Goal: Navigation & Orientation: Find specific page/section

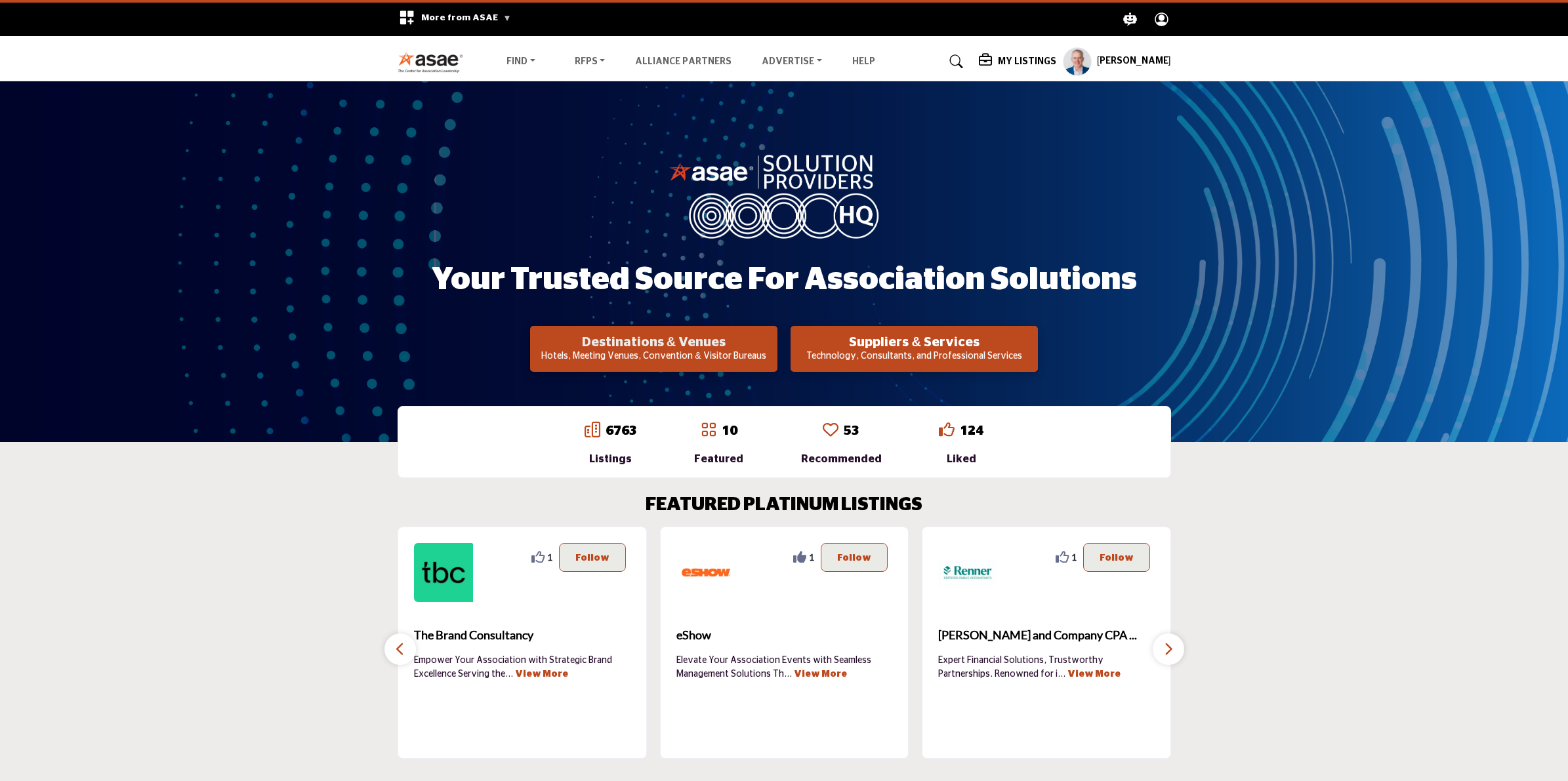
click at [641, 339] on h2 "Destinations & Venues" at bounding box center [654, 342] width 239 height 16
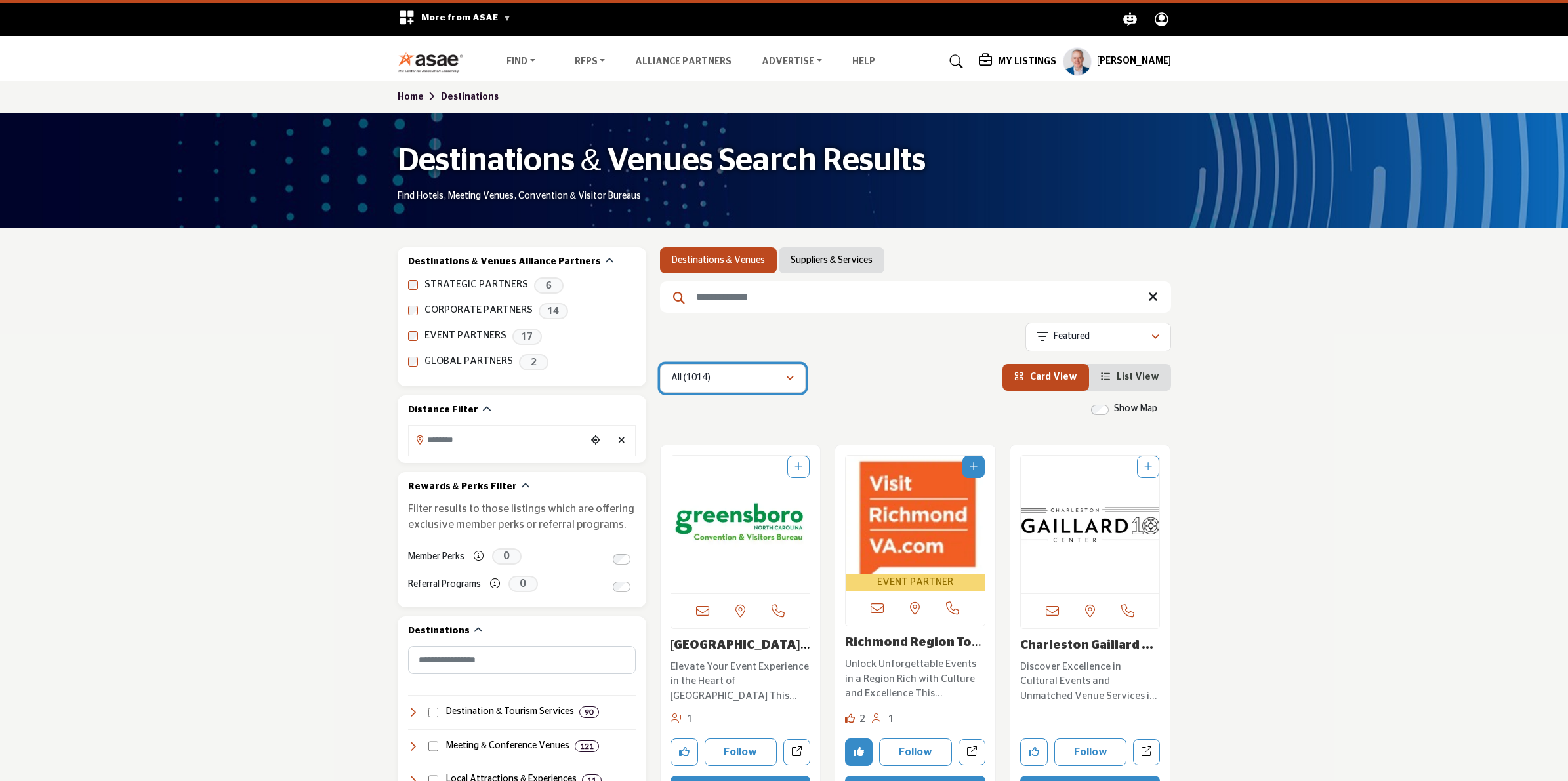
click at [723, 369] on button "All (1014)" at bounding box center [732, 378] width 146 height 29
click at [815, 260] on link "Suppliers & Services" at bounding box center [831, 260] width 82 height 13
click at [1090, 62] on profile-featured-9d57d186-dcdc-4fd1-8698-ebbedcf867ac "Show hide supplier dropdown" at bounding box center [1077, 61] width 29 height 29
click at [1070, 66] on profile-featured-9d57d186-dcdc-4fd1-8698-ebbedcf867ac "Show hide supplier dropdown" at bounding box center [1077, 61] width 29 height 29
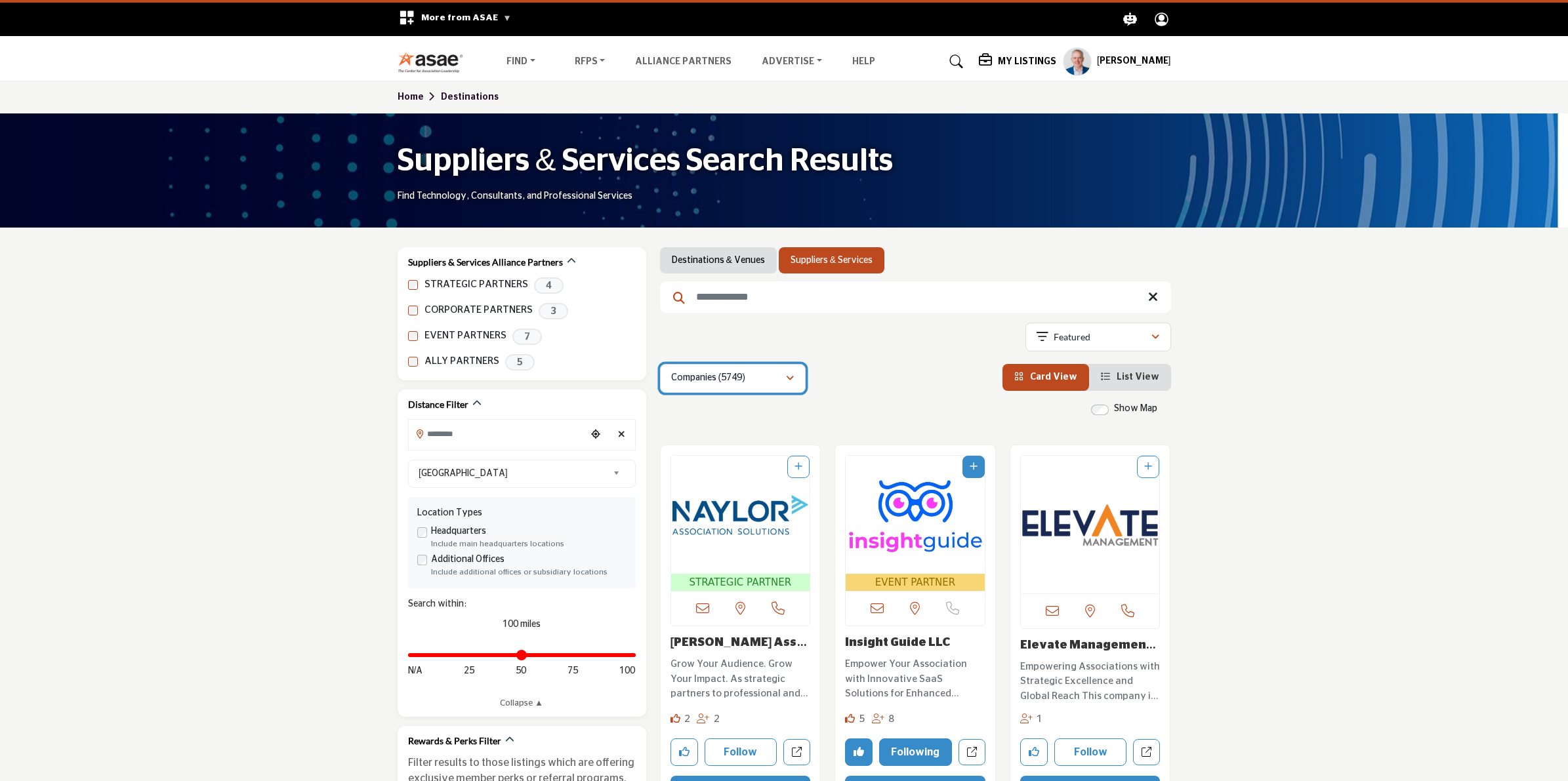
click at [769, 372] on div "Companies (5749)" at bounding box center [728, 378] width 114 height 16
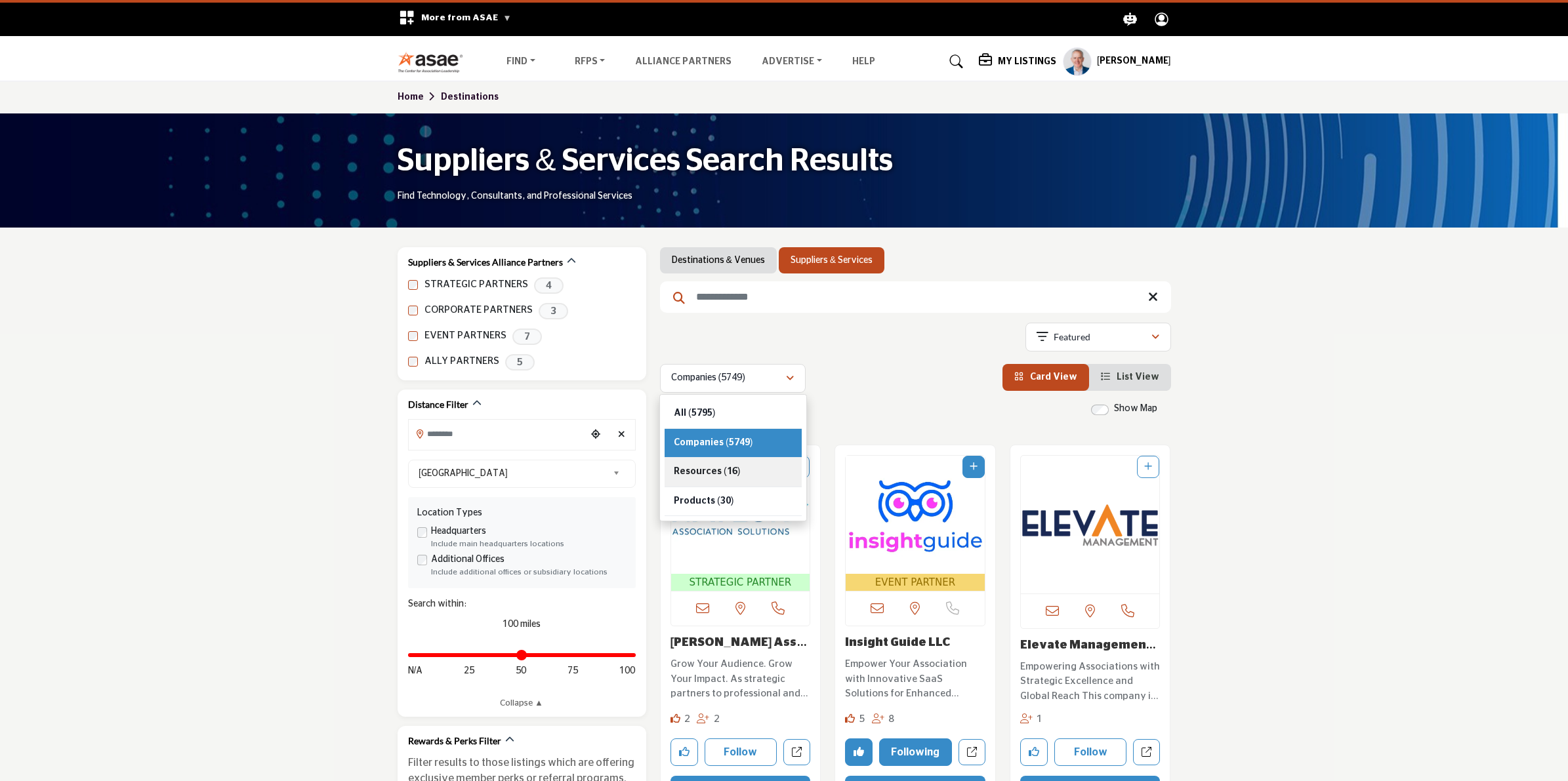
click at [756, 478] on div "Resources (16)" at bounding box center [733, 473] width 137 height 29
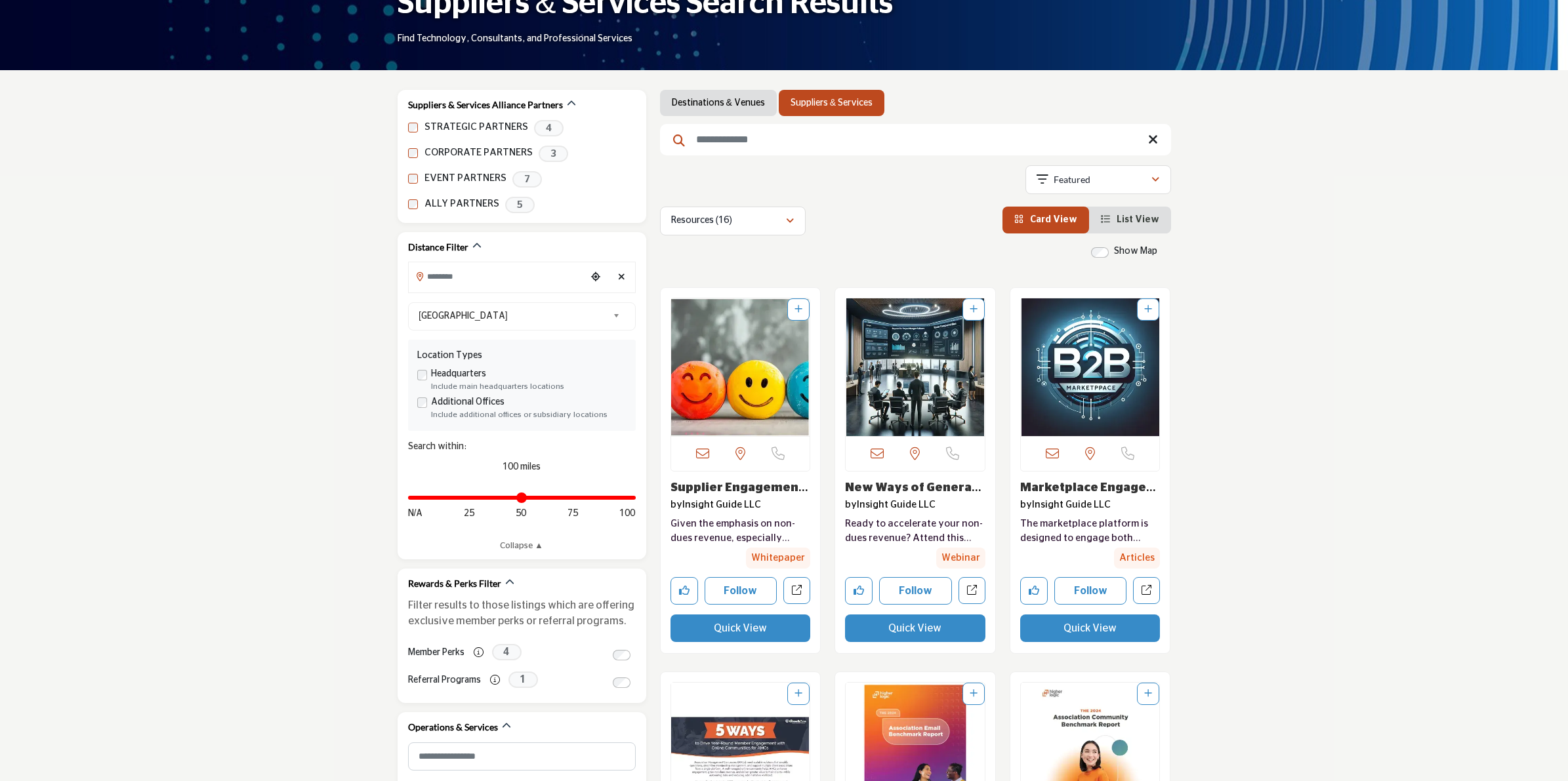
scroll to position [164, 0]
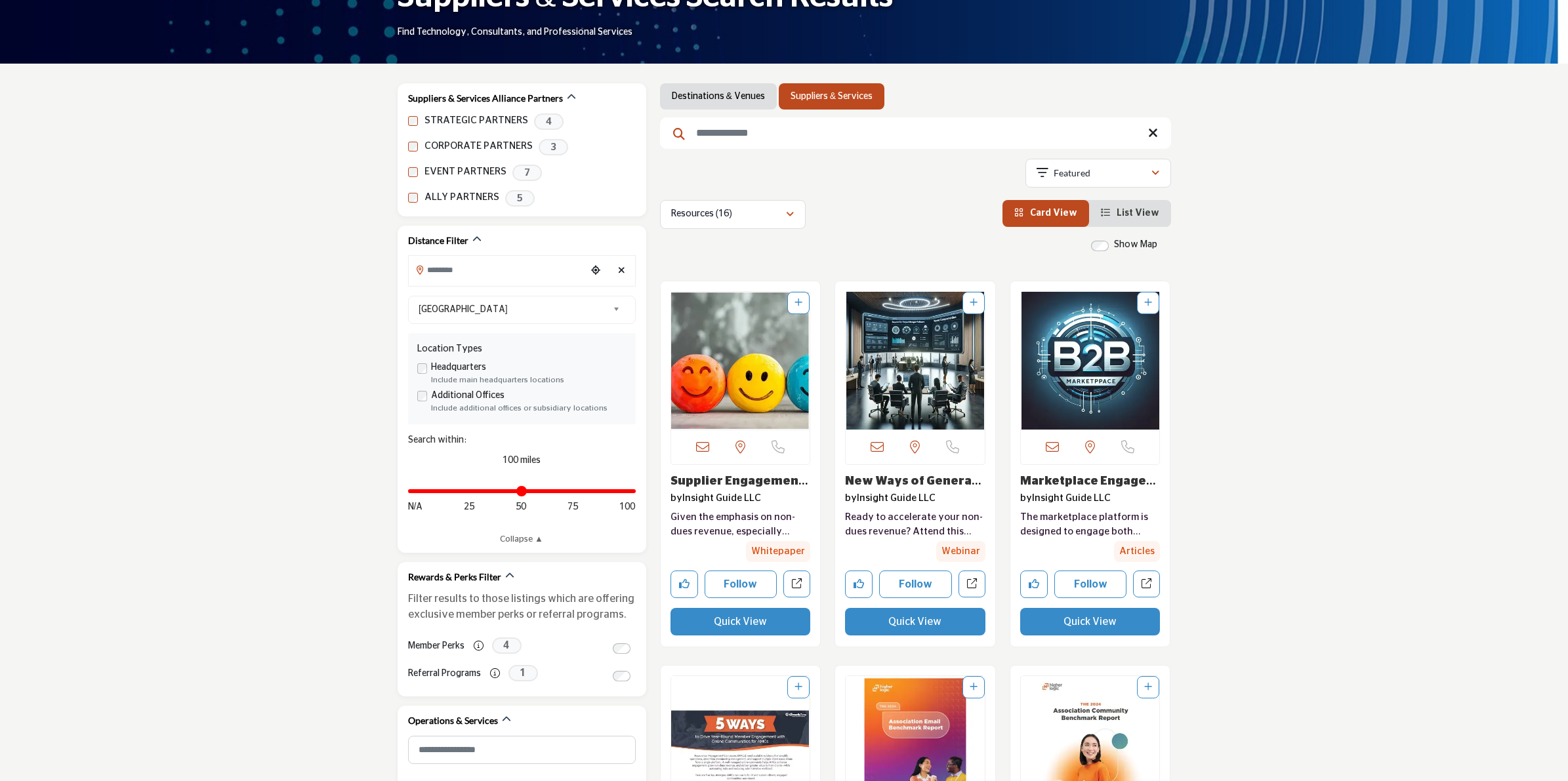
click at [720, 480] on link "Supplier Engagement ..." at bounding box center [739, 489] width 138 height 26
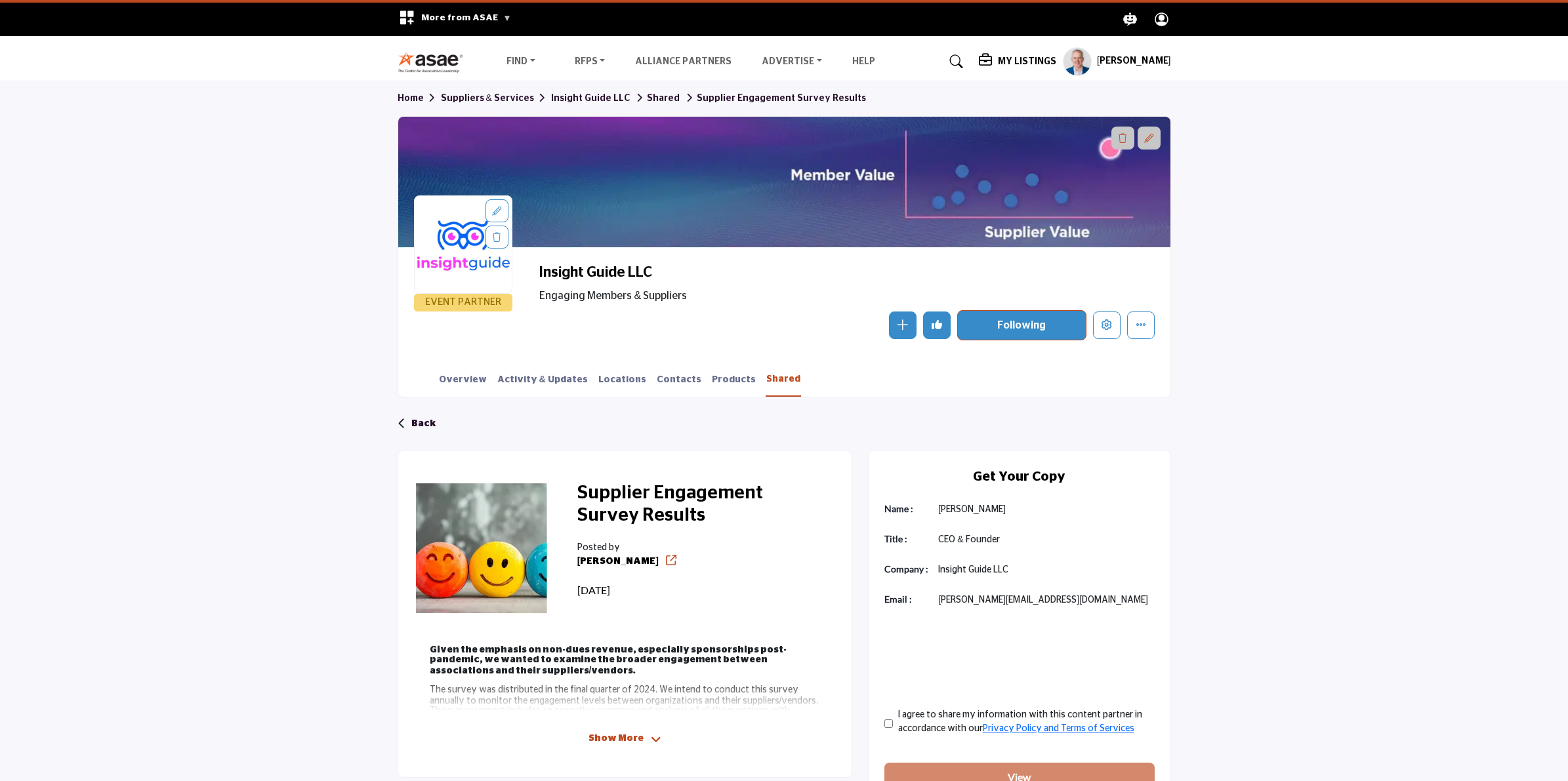
click at [766, 381] on link "Shared" at bounding box center [783, 384] width 36 height 24
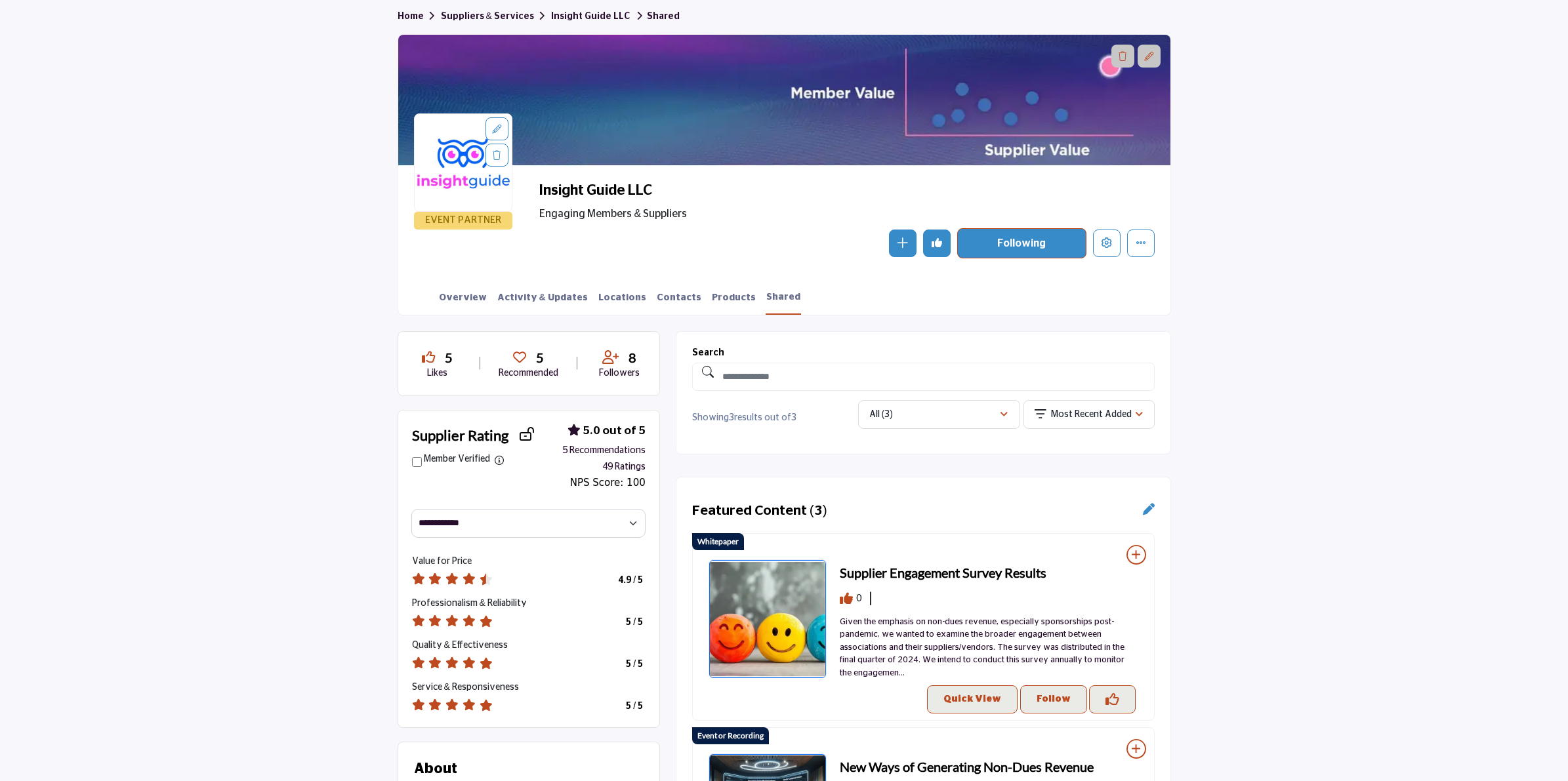
scroll to position [164, 0]
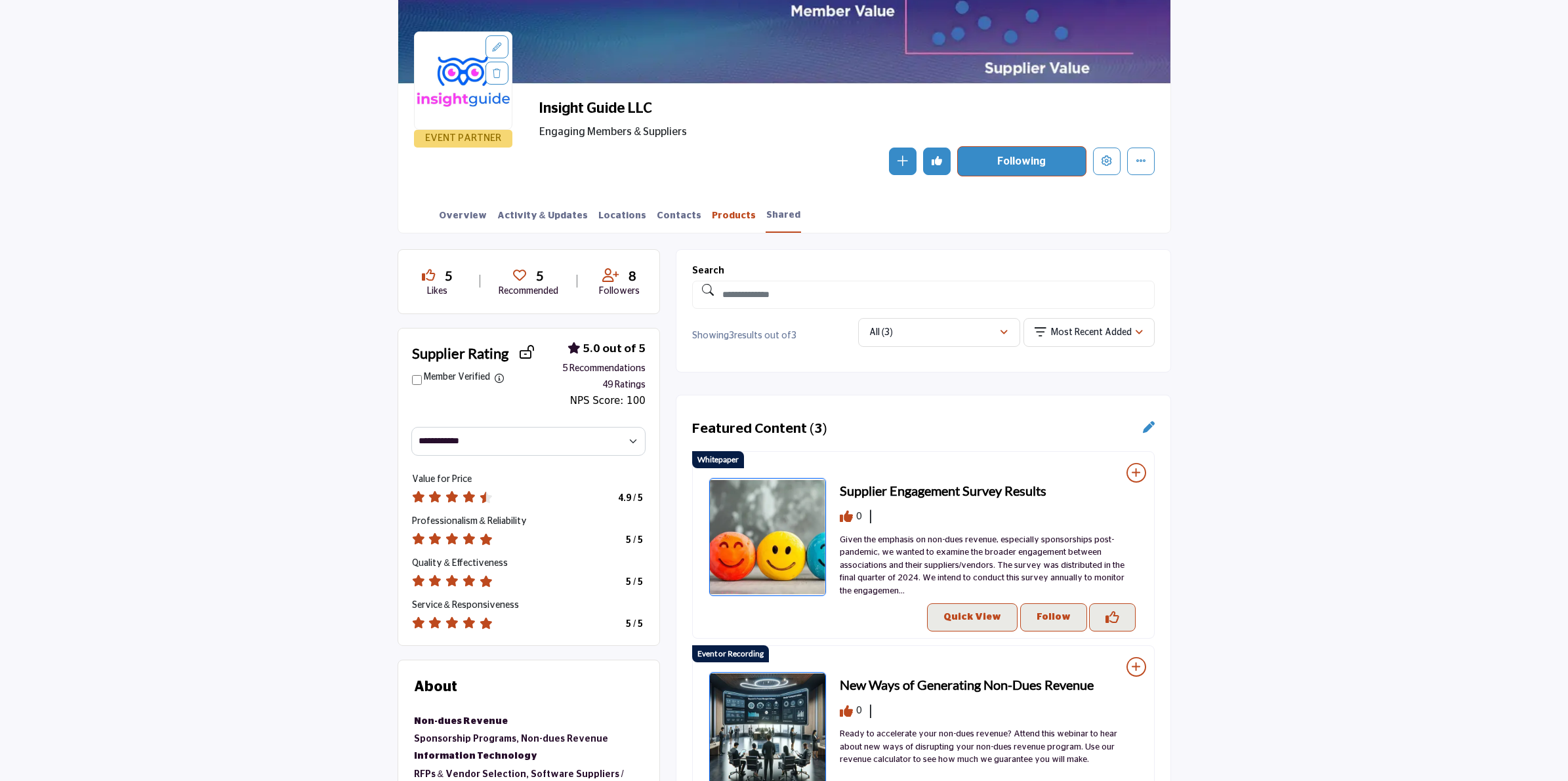
click at [711, 216] on link "Products" at bounding box center [734, 220] width 45 height 23
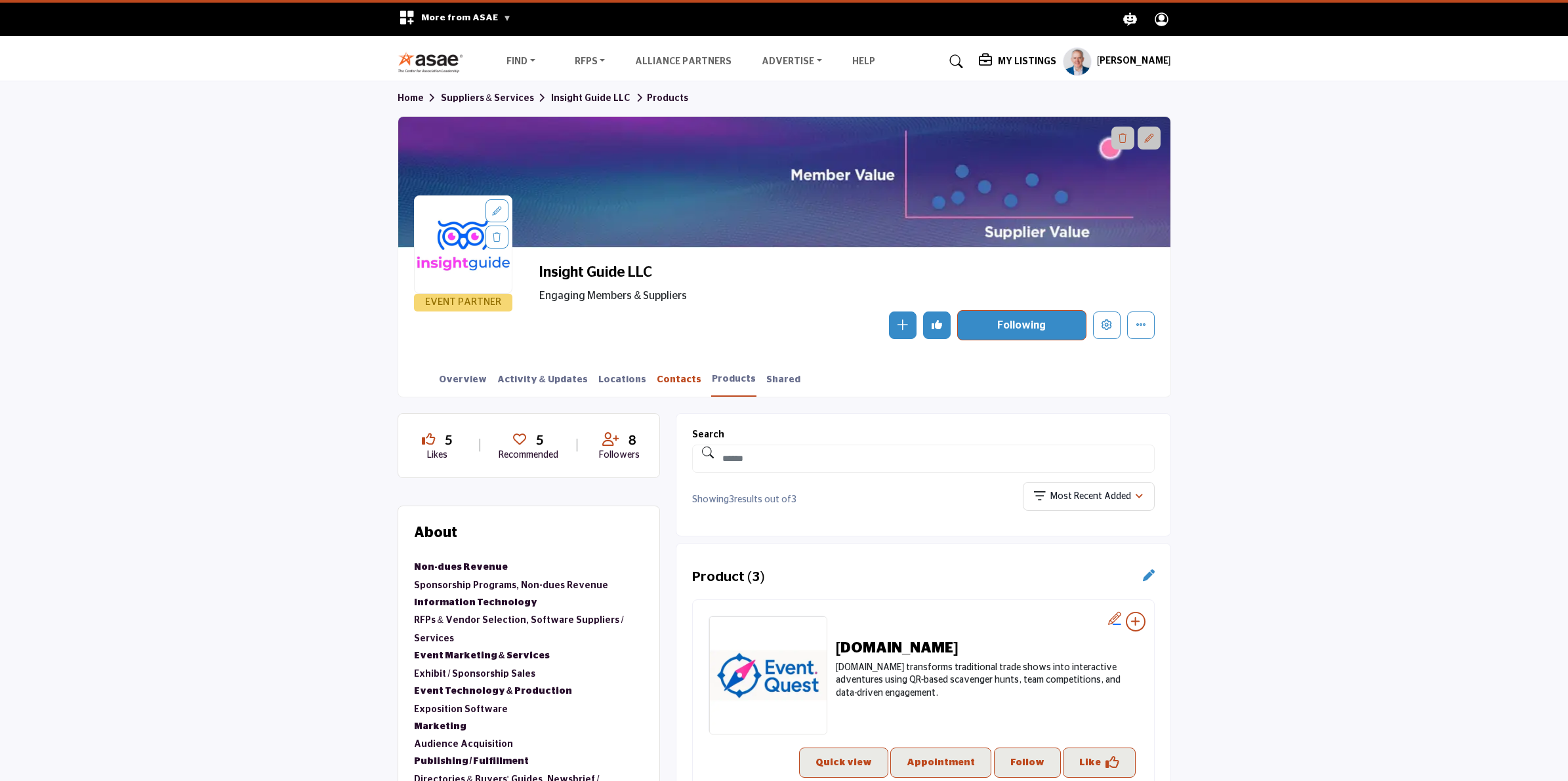
click at [656, 375] on link "Contacts" at bounding box center [679, 384] width 46 height 23
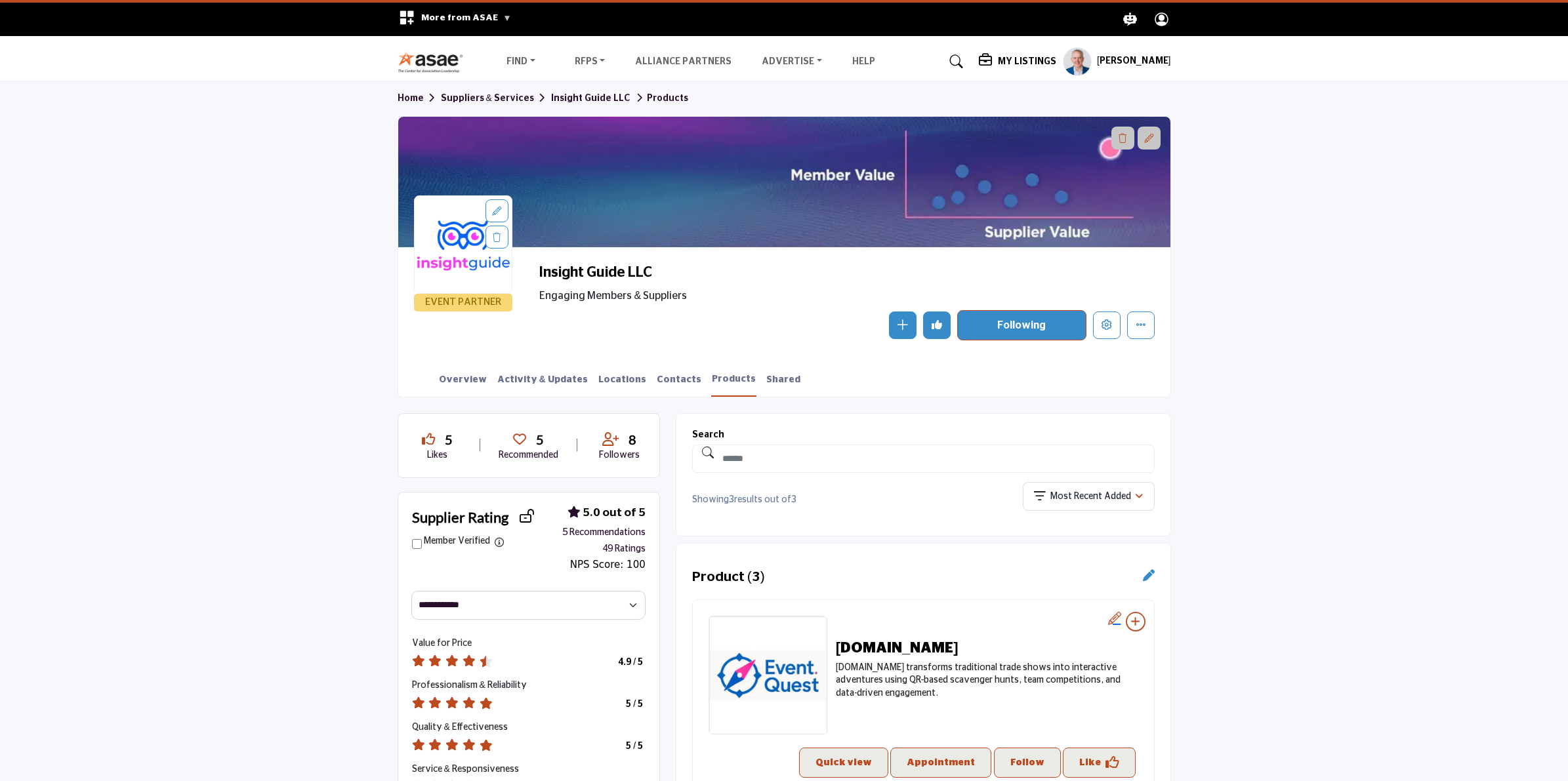
click at [1066, 69] on profile-featured-9d57d186-dcdc-4fd1-8698-ebbedcf867ac "Show hide supplier dropdown" at bounding box center [1077, 61] width 29 height 29
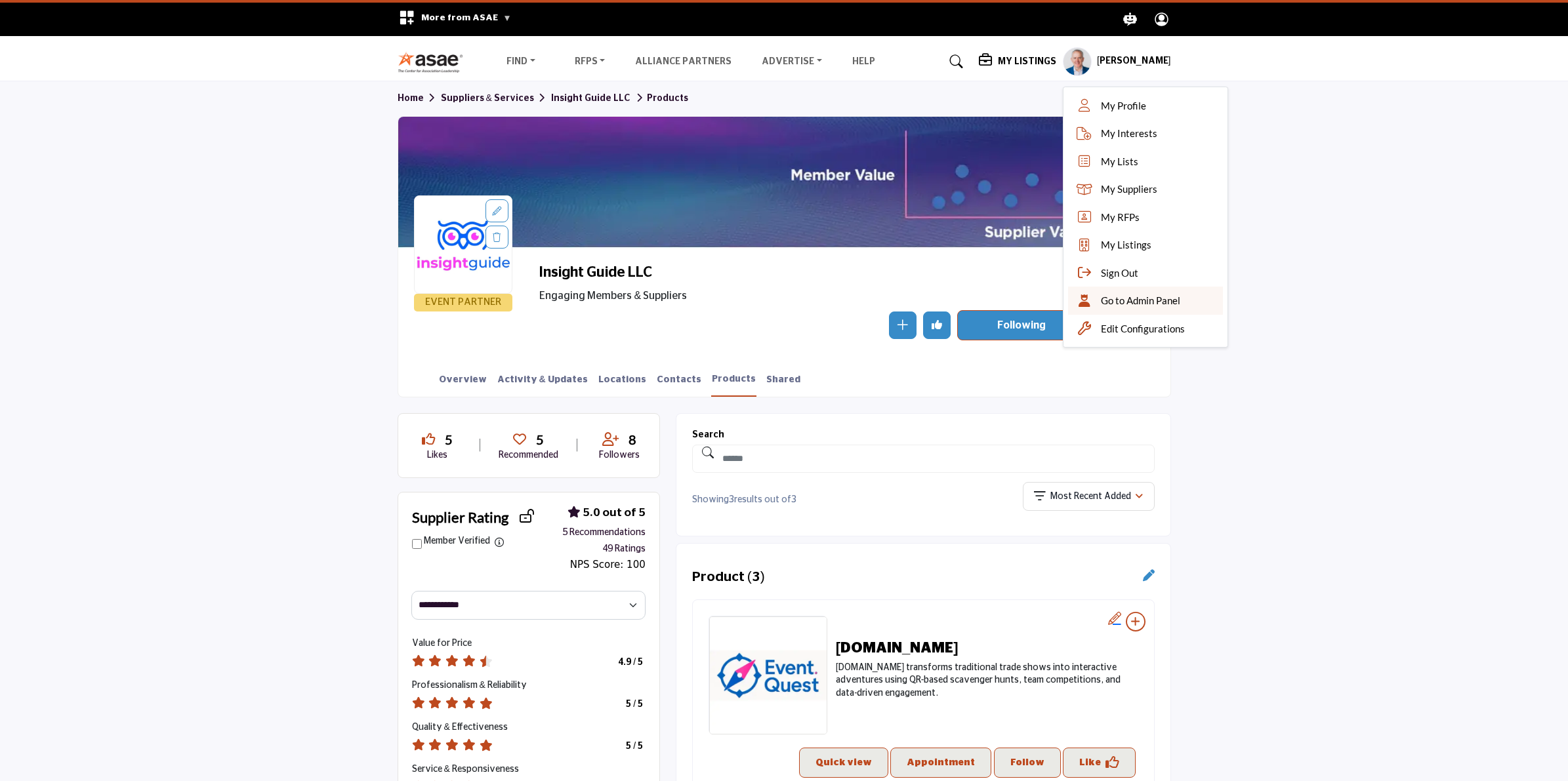
click at [1142, 305] on span "Go to Admin Panel" at bounding box center [1140, 301] width 80 height 15
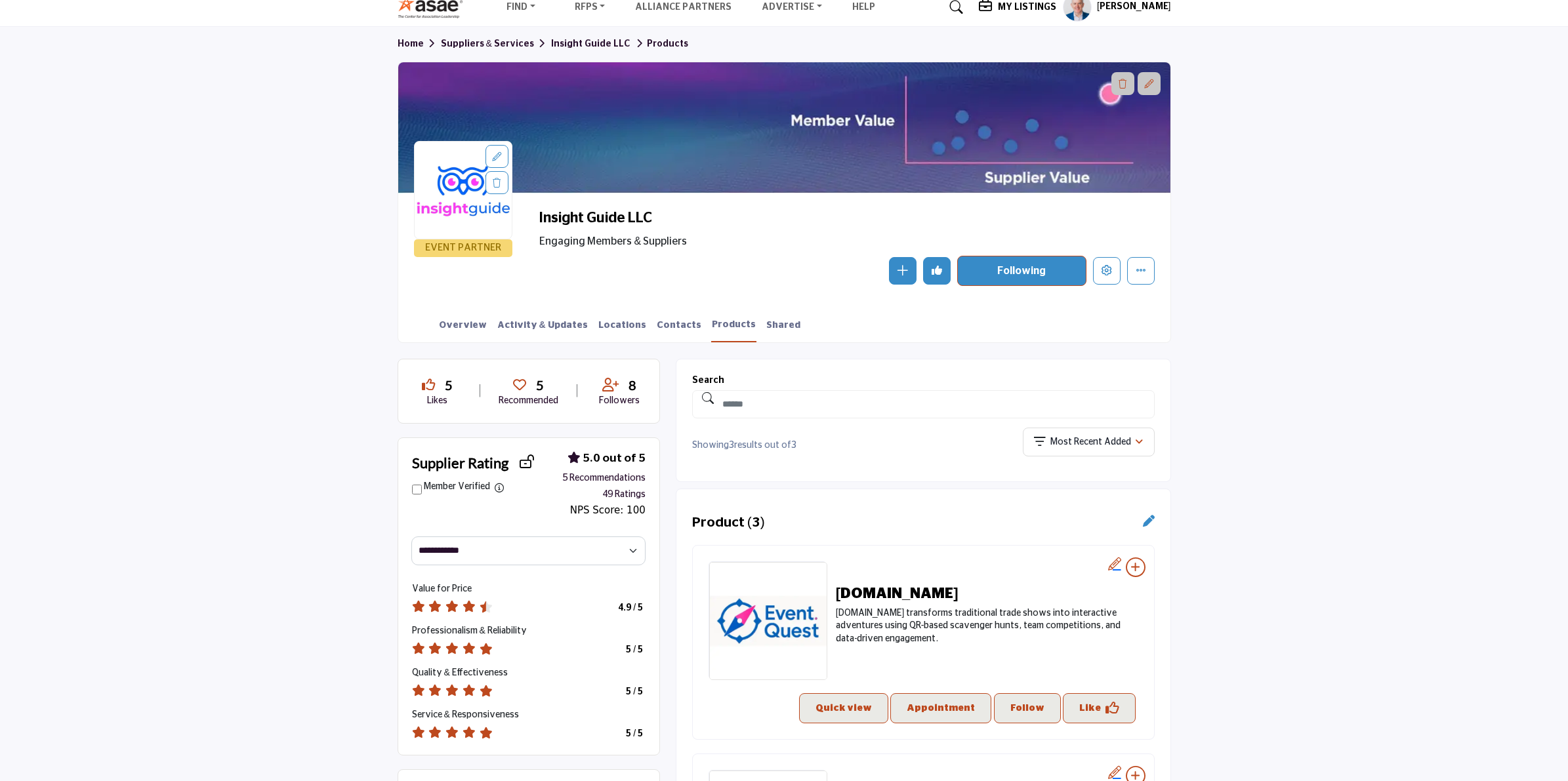
scroll to position [82, 0]
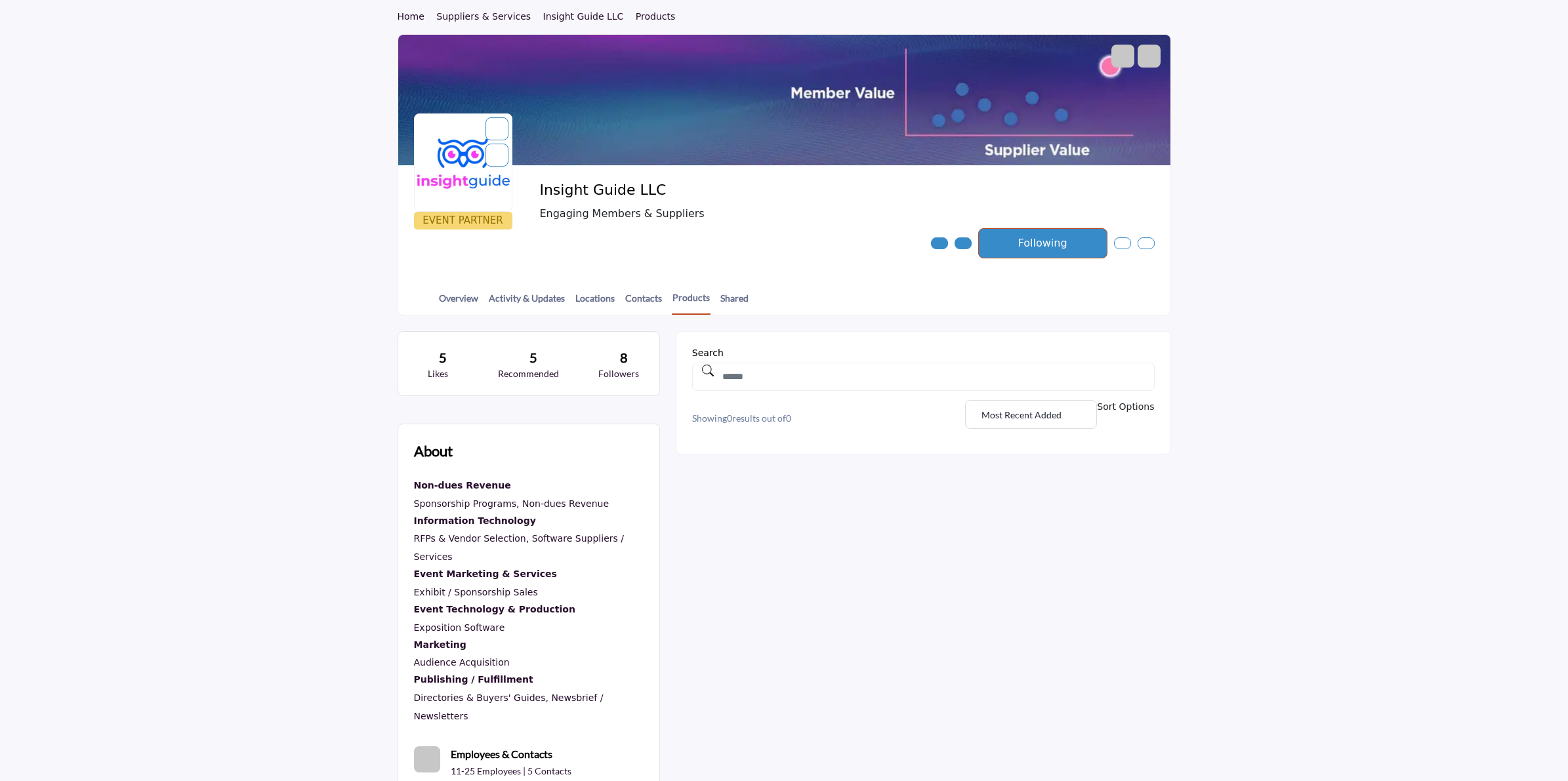
scroll to position [82, 0]
